Goal: Information Seeking & Learning: Learn about a topic

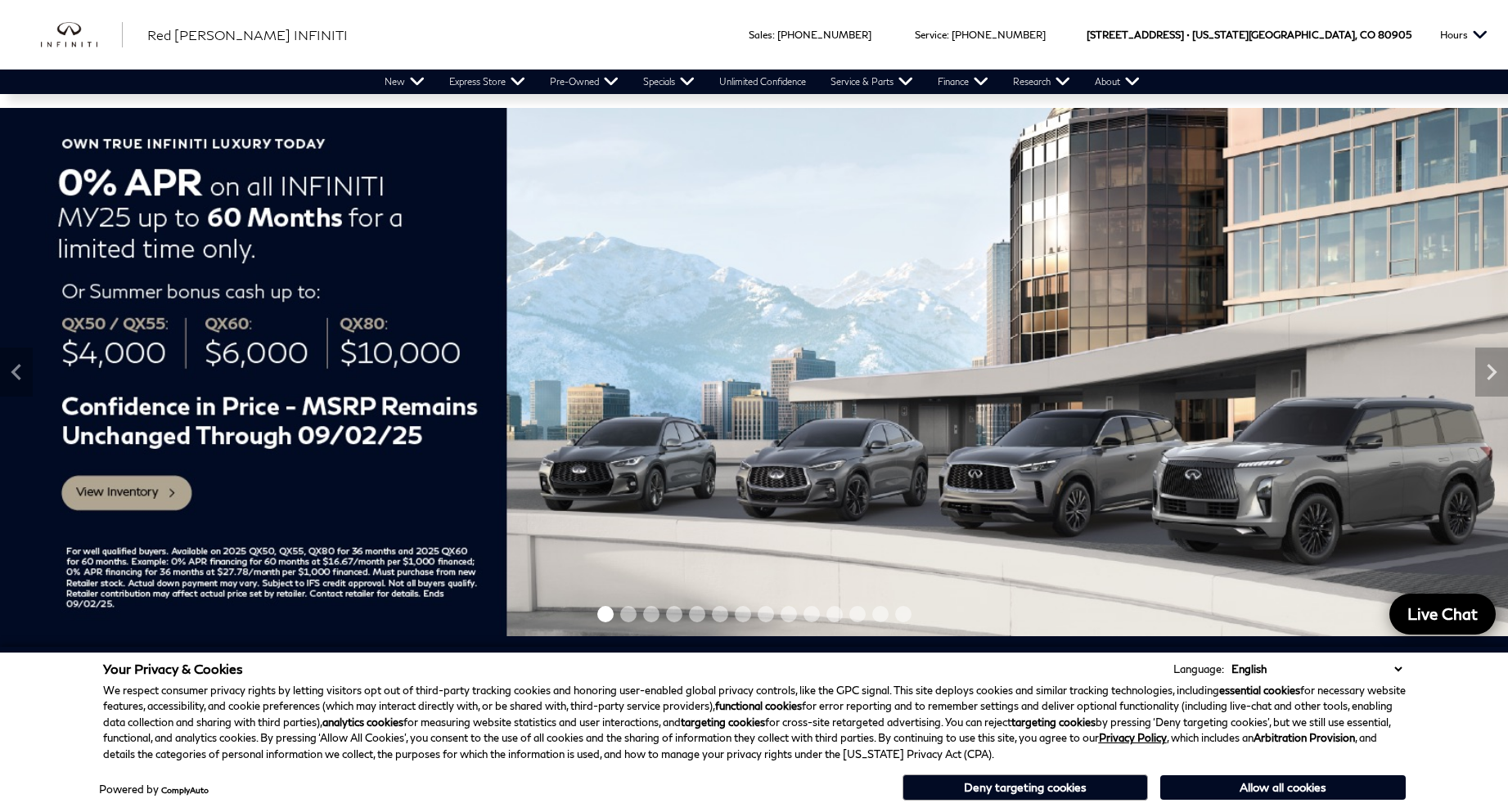
click at [121, 491] on img at bounding box center [754, 372] width 1508 height 529
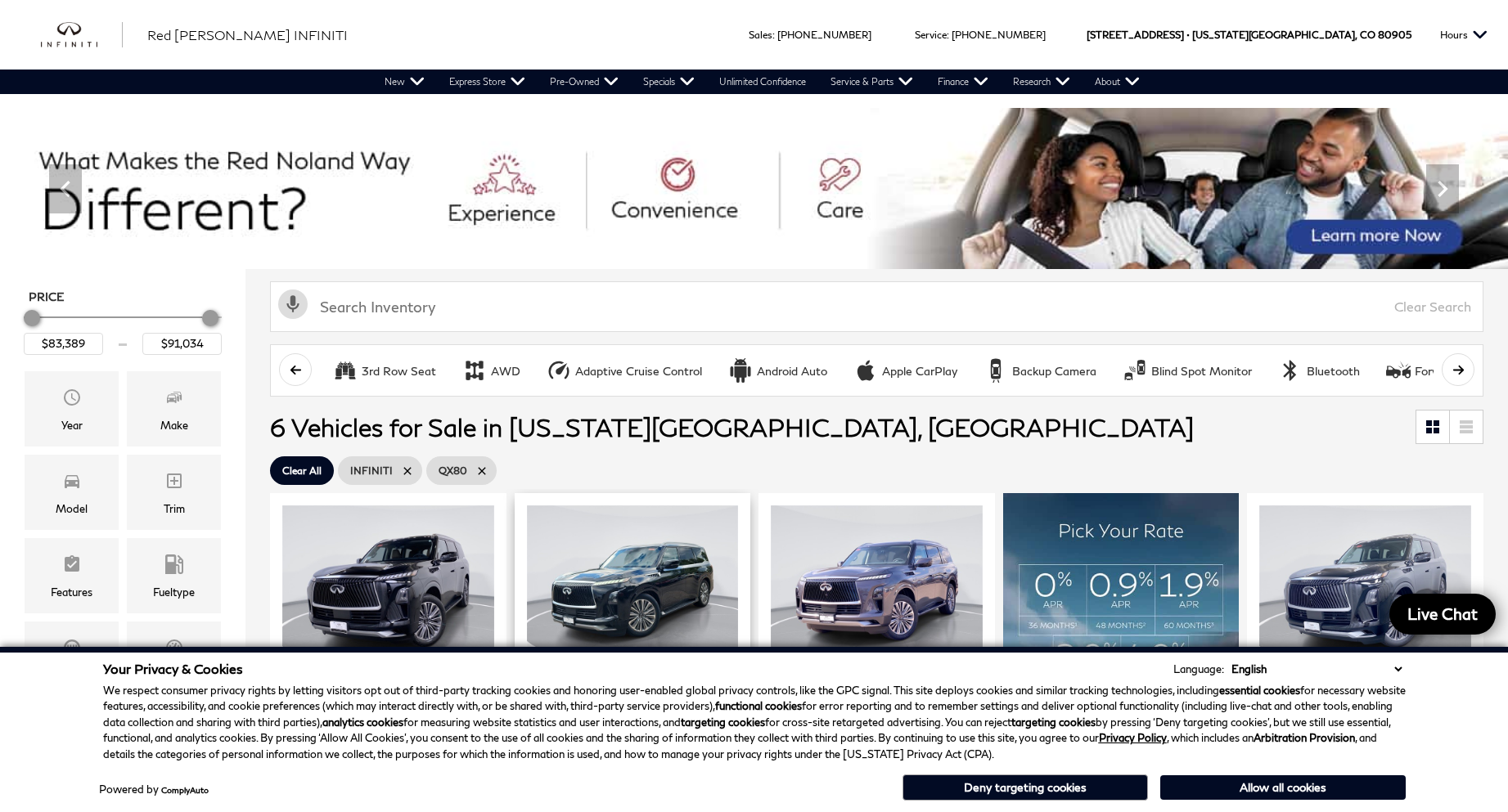
scroll to position [272, 0]
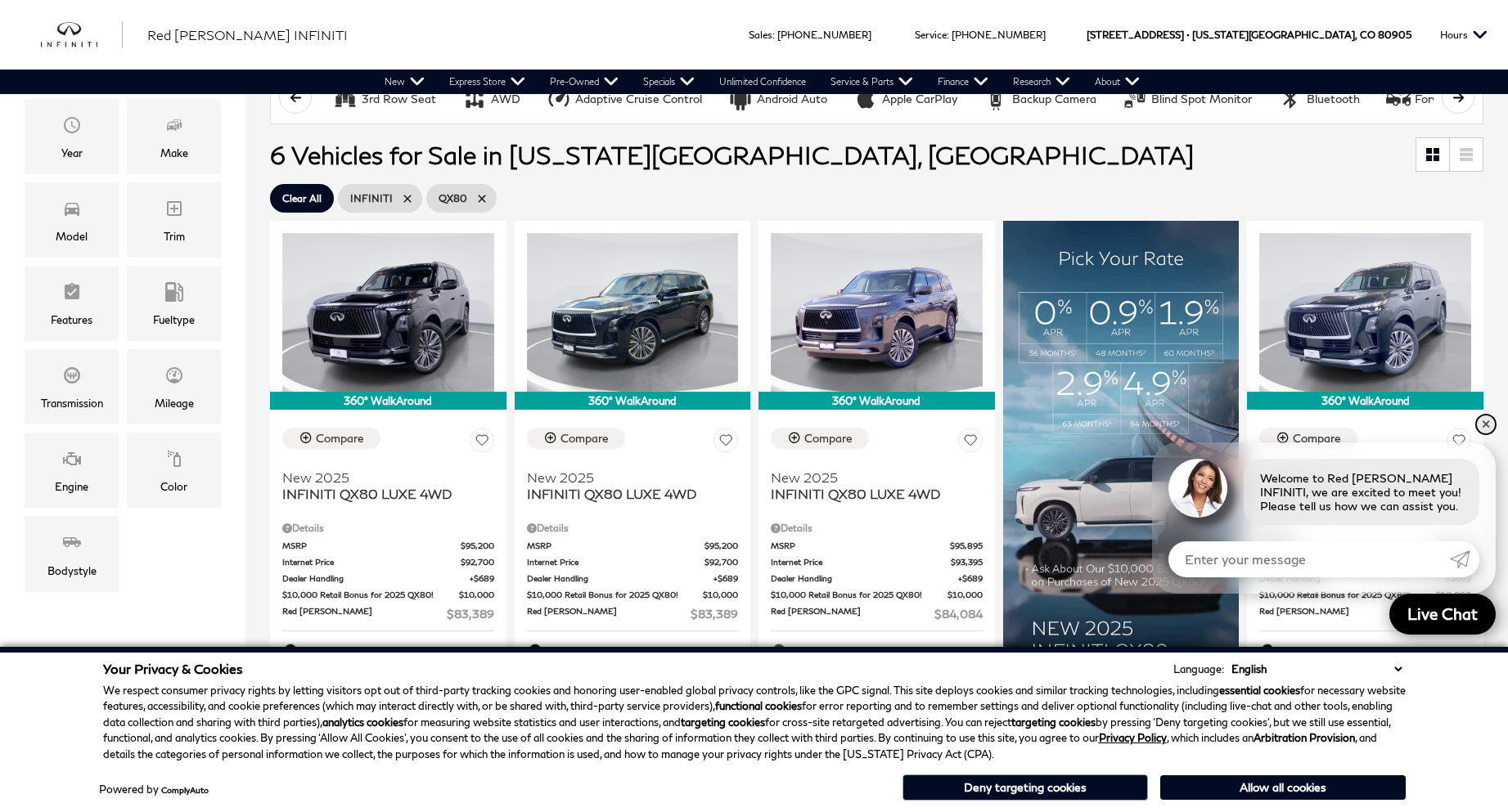
click at [1489, 421] on link "✕" at bounding box center [1485, 424] width 19 height 19
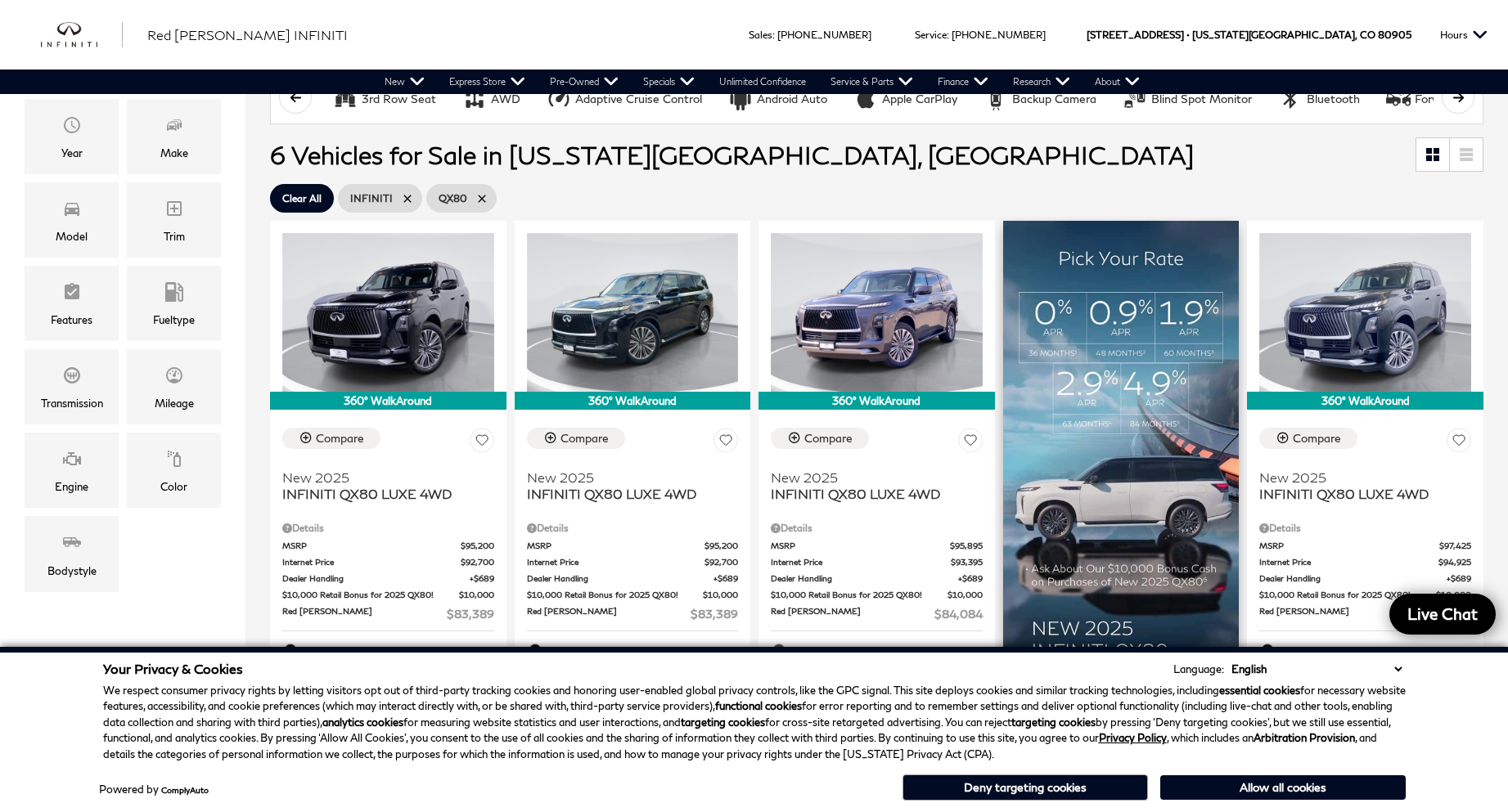
scroll to position [0, 0]
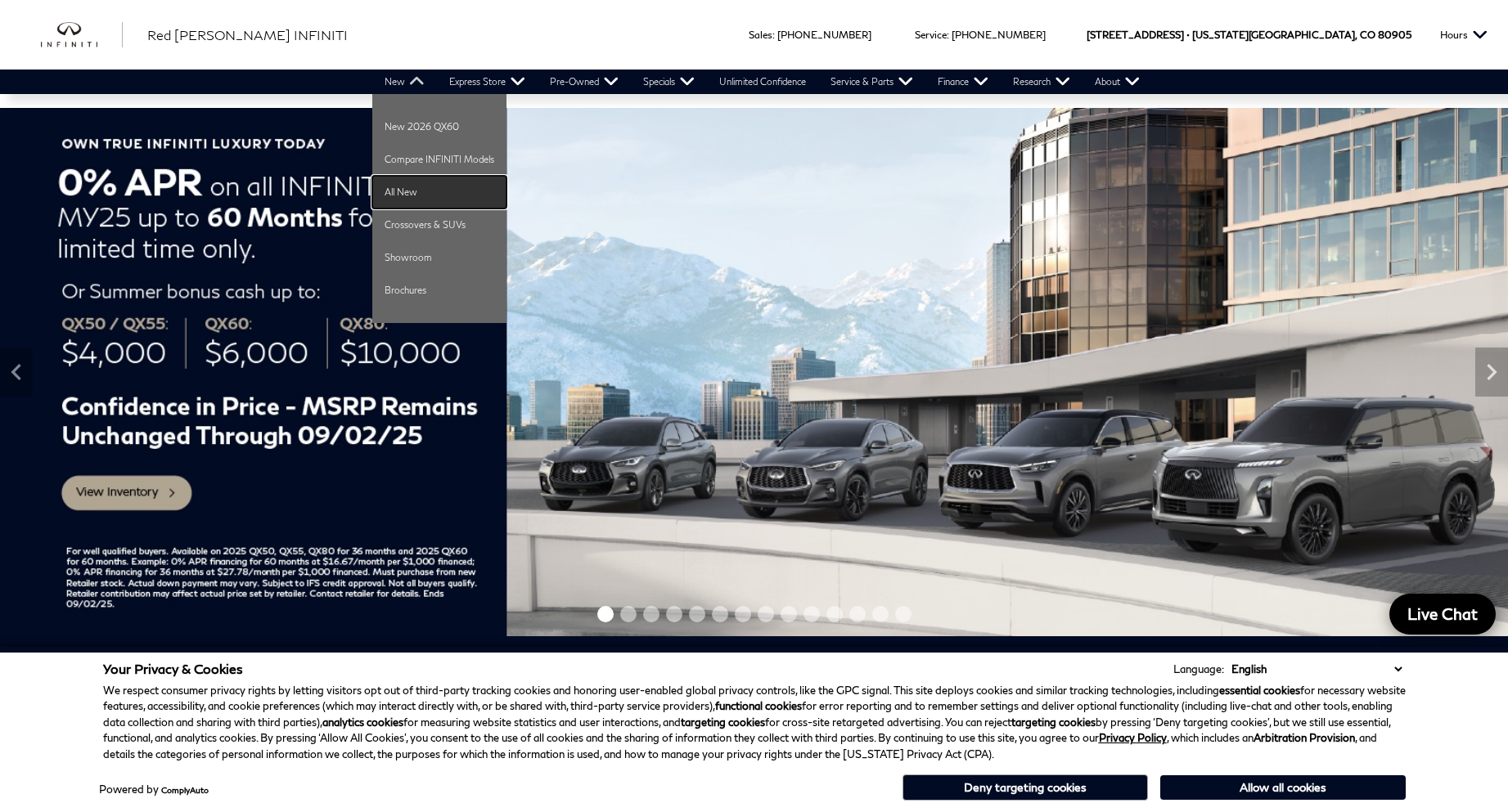
click at [412, 199] on link "All New" at bounding box center [440, 192] width 134 height 33
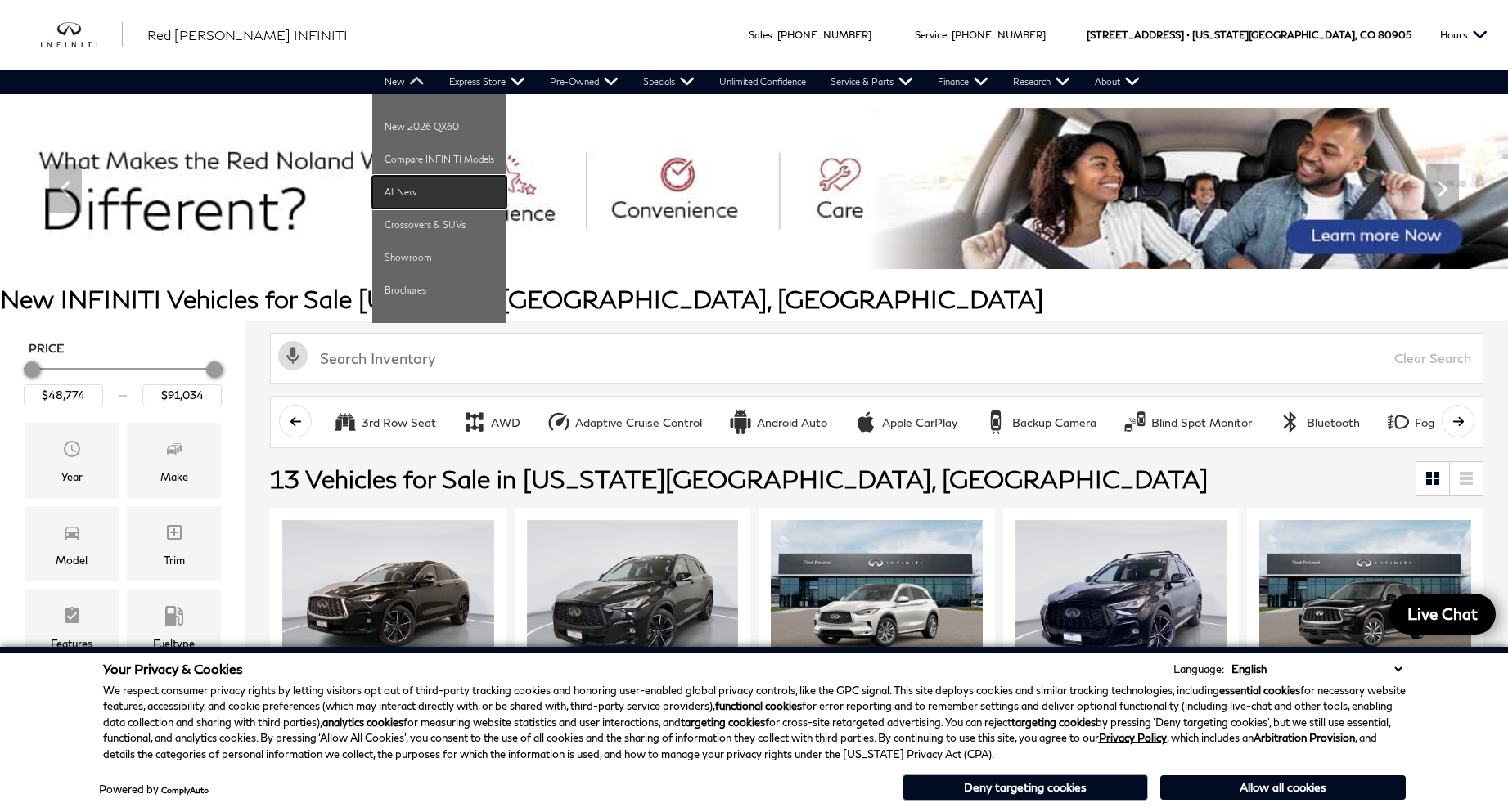
click at [408, 189] on link "All New" at bounding box center [440, 192] width 134 height 33
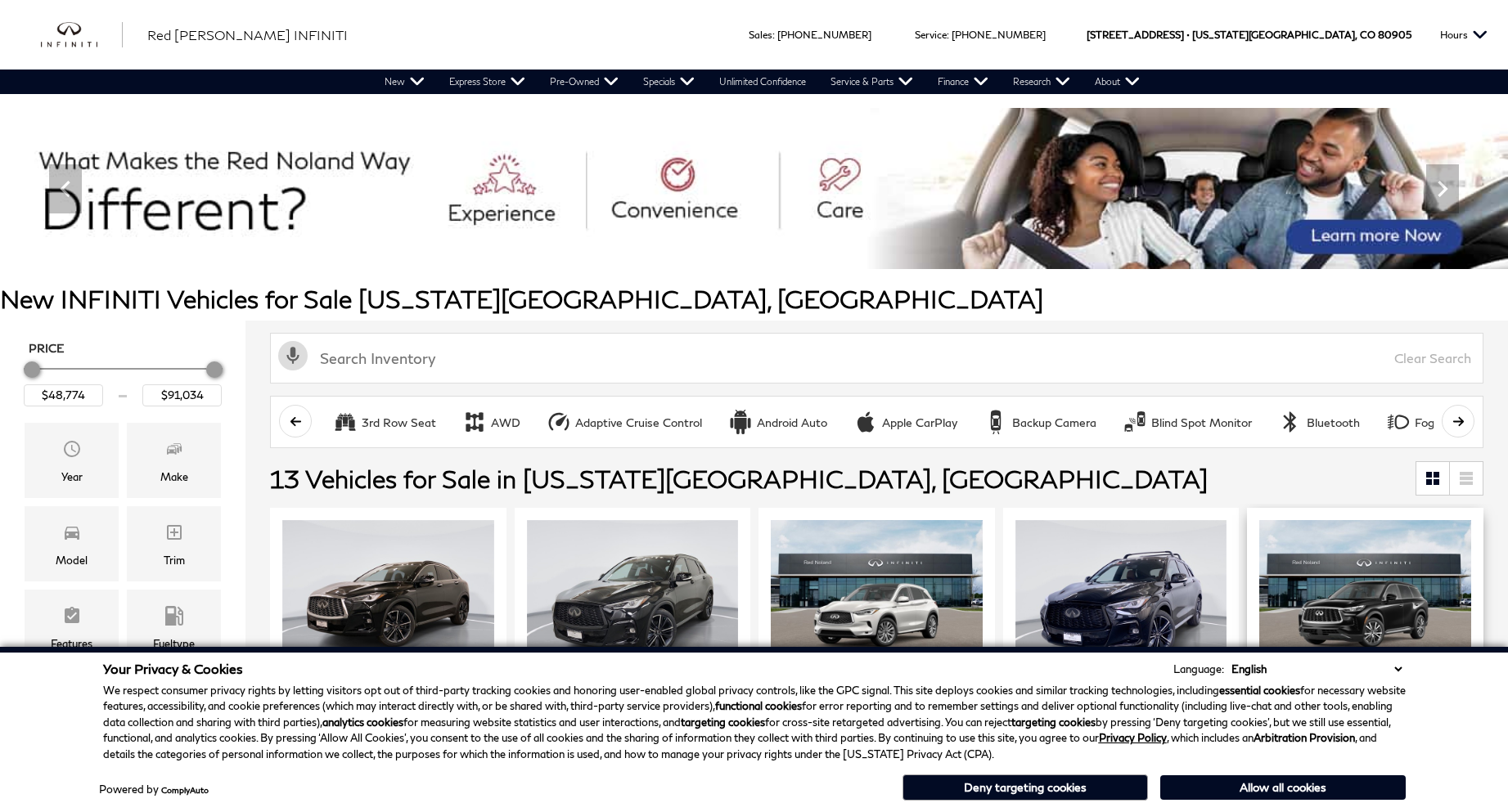
scroll to position [272, 0]
